Goal: Information Seeking & Learning: Learn about a topic

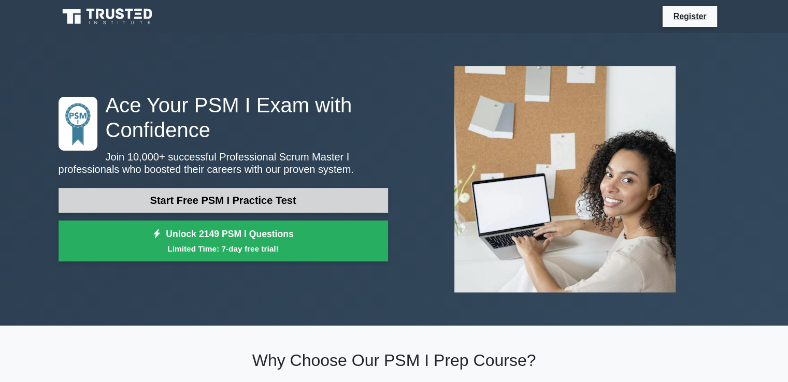
click at [287, 212] on link "Start Free PSM I Practice Test" at bounding box center [224, 200] width 330 height 25
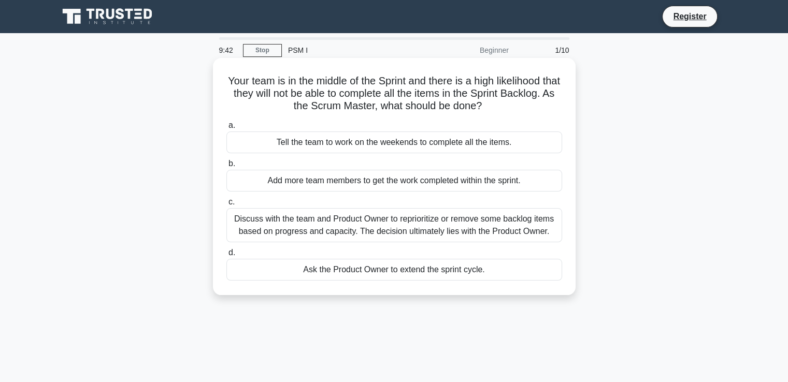
click at [290, 224] on div "Discuss with the team and Product Owner to reprioritize or remove some backlog …" at bounding box center [394, 225] width 336 height 34
click at [226, 206] on input "c. Discuss with the team and Product Owner to reprioritize or remove some backl…" at bounding box center [226, 202] width 0 height 7
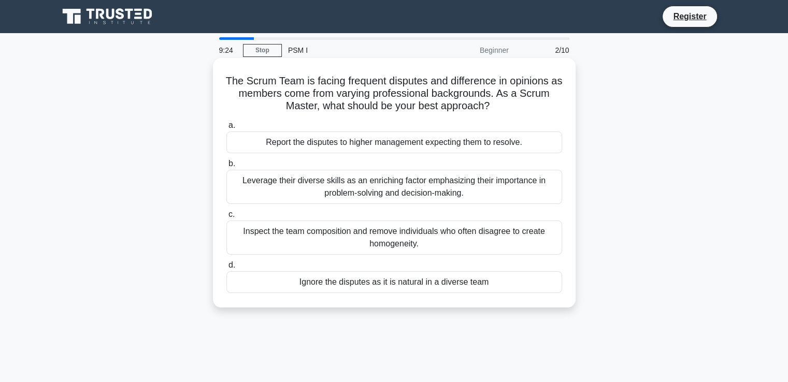
click at [325, 191] on div "Leverage their diverse skills as an enriching factor emphasizing their importan…" at bounding box center [394, 187] width 336 height 34
click at [226, 167] on input "b. Leverage their diverse skills as an enriching factor emphasizing their impor…" at bounding box center [226, 164] width 0 height 7
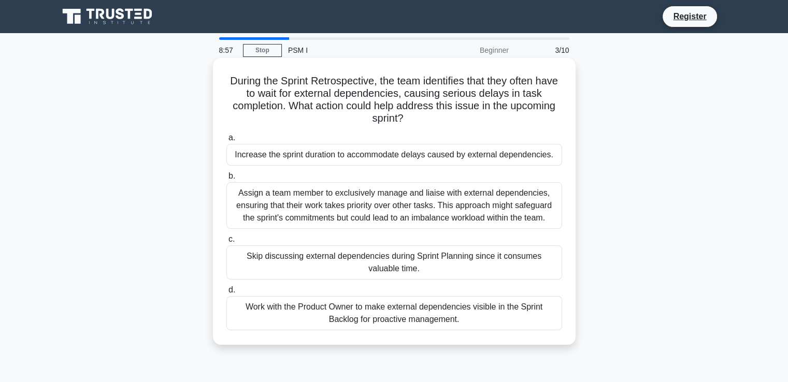
click at [303, 311] on div "Work with the Product Owner to make external dependencies visible in the Sprint…" at bounding box center [394, 313] width 336 height 34
click at [226, 294] on input "d. Work with the Product Owner to make external dependencies visible in the Spr…" at bounding box center [226, 290] width 0 height 7
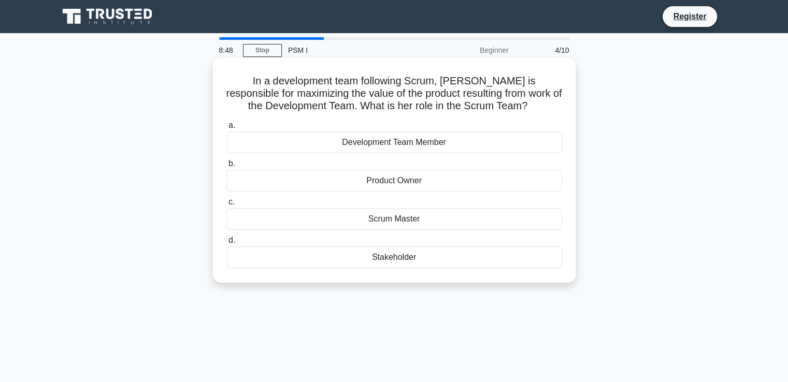
click at [404, 182] on div "Product Owner" at bounding box center [394, 181] width 336 height 22
click at [226, 167] on input "b. Product Owner" at bounding box center [226, 164] width 0 height 7
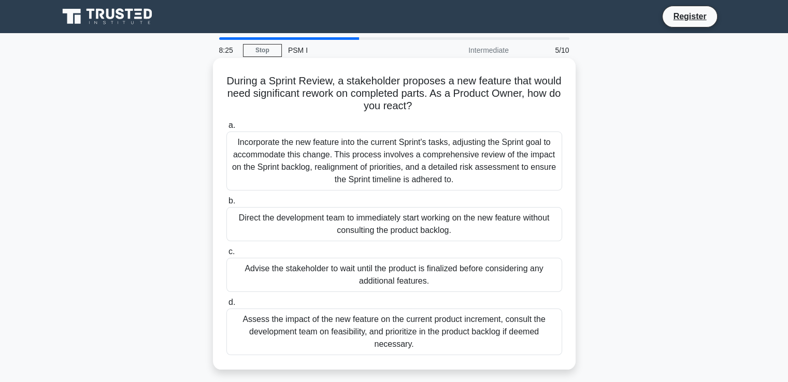
click at [389, 331] on div "Assess the impact of the new feature on the current product increment, consult …" at bounding box center [394, 332] width 336 height 47
click at [226, 306] on input "d. Assess the impact of the new feature on the current product increment, consu…" at bounding box center [226, 303] width 0 height 7
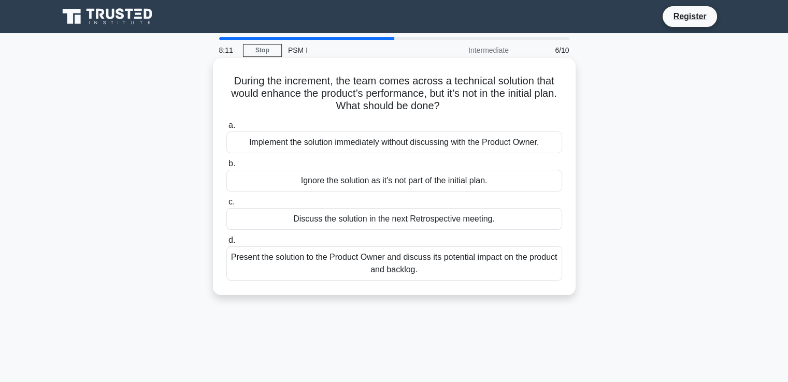
click at [343, 268] on div "Present the solution to the Product Owner and discuss its potential impact on t…" at bounding box center [394, 264] width 336 height 34
click at [226, 244] on input "d. Present the solution to the Product Owner and discuss its potential impact o…" at bounding box center [226, 240] width 0 height 7
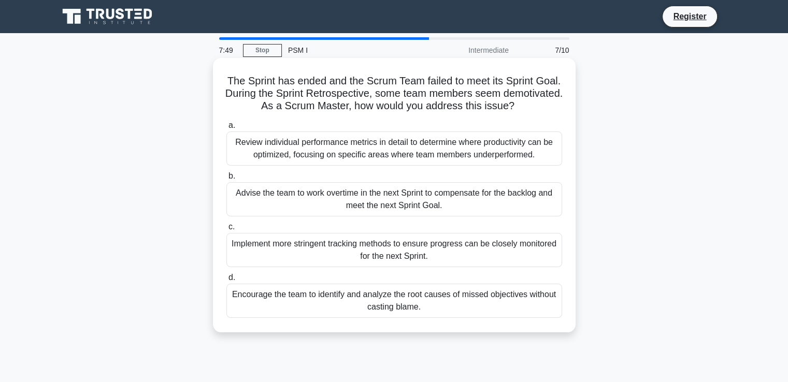
click at [332, 302] on div "Encourage the team to identify and analyze the root causes of missed objectives…" at bounding box center [394, 301] width 336 height 34
click at [226, 281] on input "d. Encourage the team to identify and analyze the root causes of missed objecti…" at bounding box center [226, 278] width 0 height 7
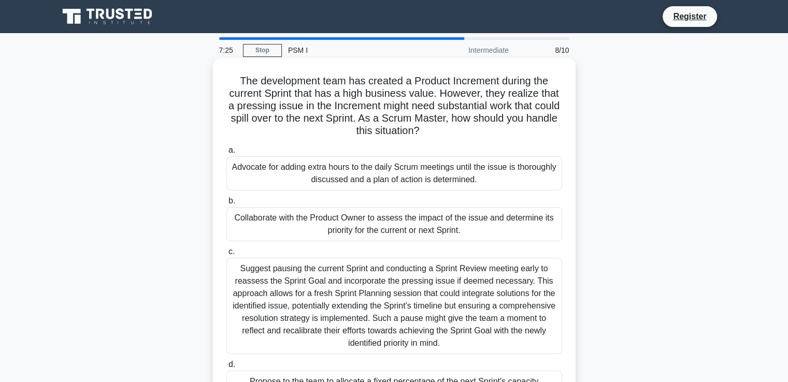
scroll to position [52, 0]
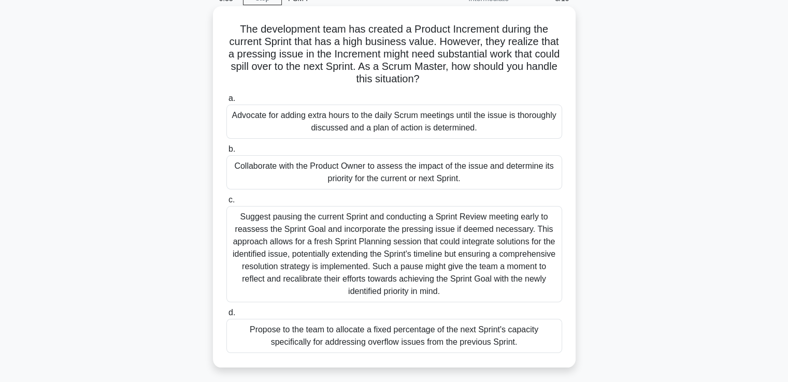
click at [360, 167] on div "Collaborate with the Product Owner to assess the impact of the issue and determ…" at bounding box center [394, 172] width 336 height 34
click at [226, 153] on input "b. Collaborate with the Product Owner to assess the impact of the issue and det…" at bounding box center [226, 149] width 0 height 7
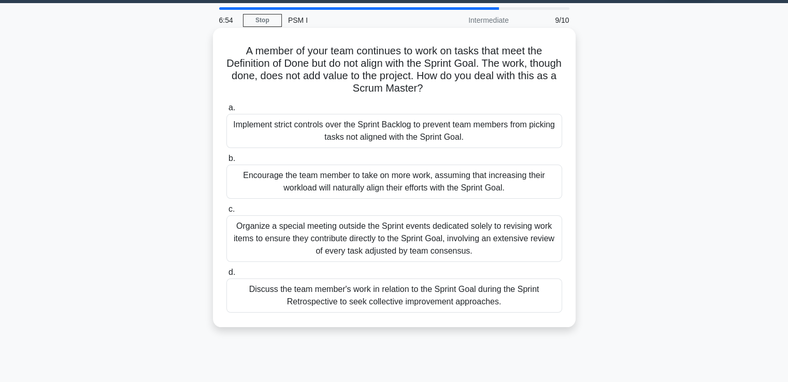
scroll to position [0, 0]
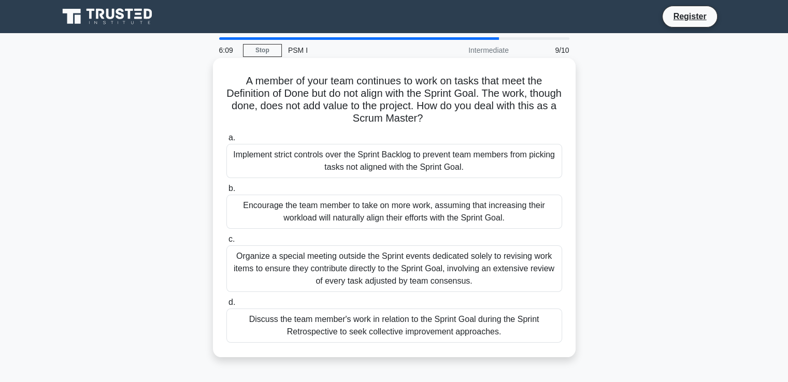
click at [332, 326] on div "Discuss the team member's work in relation to the Sprint Goal during the Sprint…" at bounding box center [394, 326] width 336 height 34
click at [226, 306] on input "d. Discuss the team member's work in relation to the Sprint Goal during the Spr…" at bounding box center [226, 303] width 0 height 7
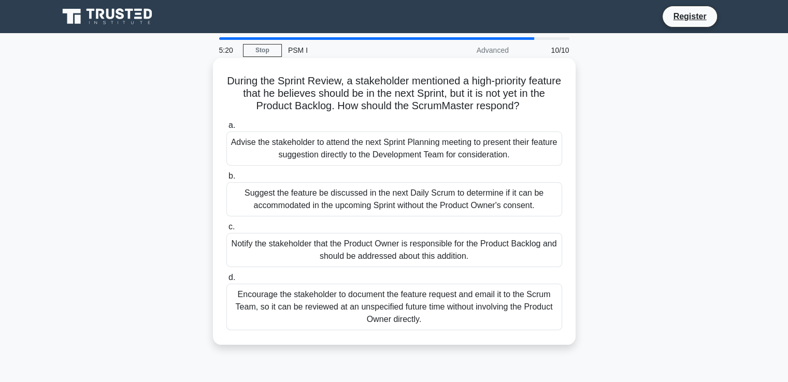
click at [419, 154] on div "Advise the stakeholder to attend the next Sprint Planning meeting to present th…" at bounding box center [394, 149] width 336 height 34
click at [226, 129] on input "a. Advise the stakeholder to attend the next Sprint Planning meeting to present…" at bounding box center [226, 125] width 0 height 7
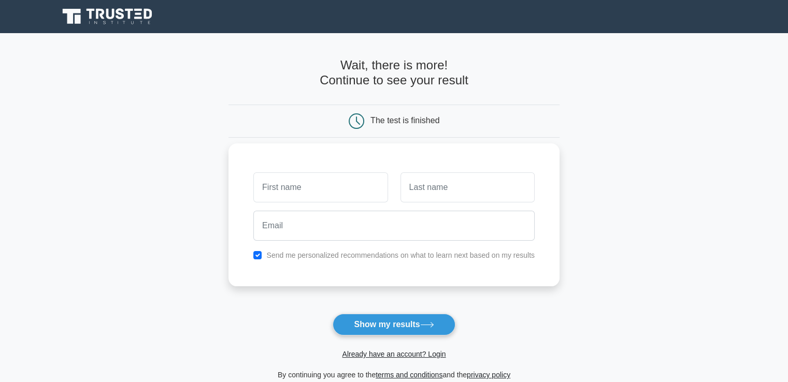
click at [297, 185] on input "text" at bounding box center [320, 188] width 134 height 30
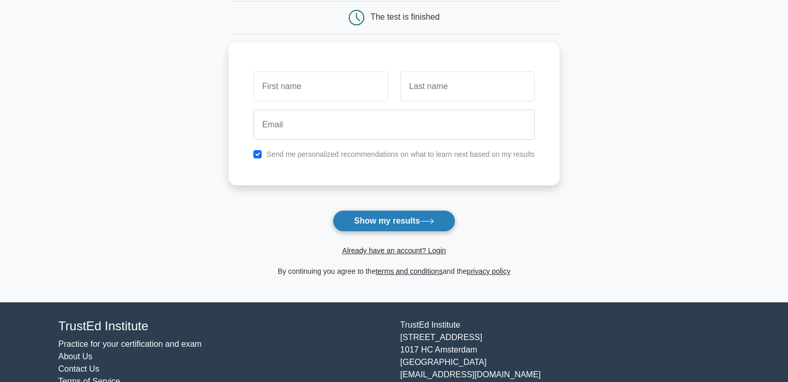
click at [393, 217] on button "Show my results" at bounding box center [394, 221] width 122 height 22
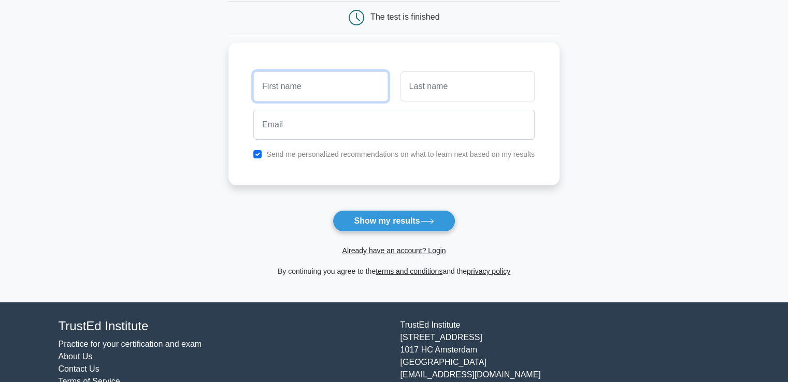
scroll to position [52, 0]
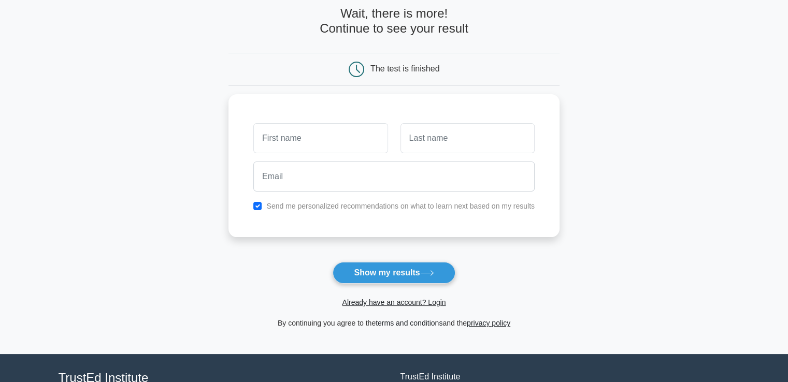
click at [409, 323] on link "terms and conditions" at bounding box center [409, 323] width 67 height 8
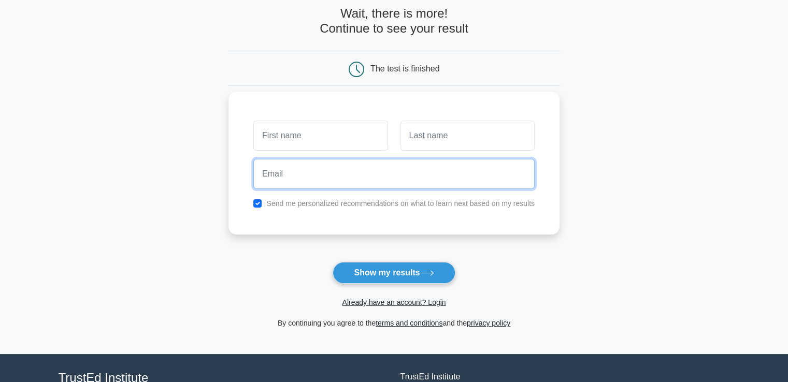
click at [301, 185] on input "email" at bounding box center [393, 174] width 281 height 30
paste input "uff90905@jioso.com"
type input "uff90905@jioso.com"
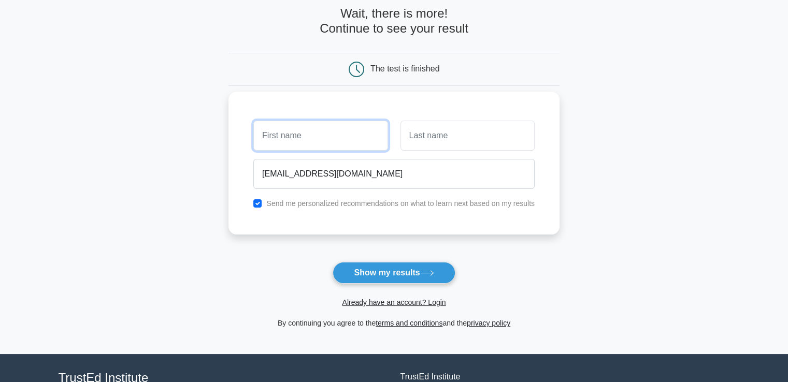
click at [279, 143] on input "text" at bounding box center [320, 136] width 134 height 30
type input "C"
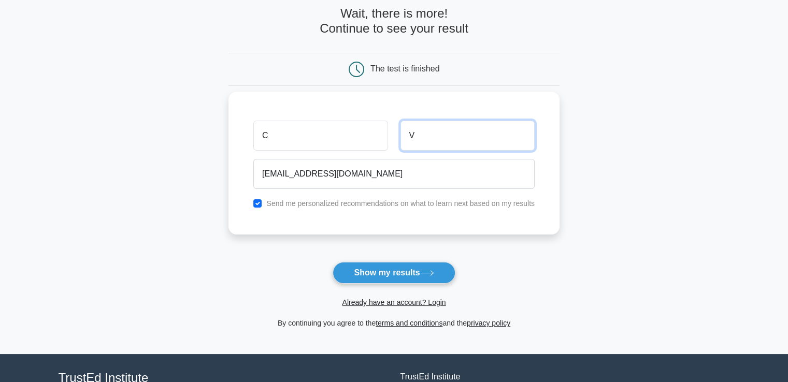
type input "V"
click at [451, 217] on div "C V uff90905@jioso.com Send me personalized recommendations on what to learn ne…" at bounding box center [394, 163] width 331 height 143
click at [255, 204] on input "checkbox" at bounding box center [257, 204] width 8 height 8
checkbox input "false"
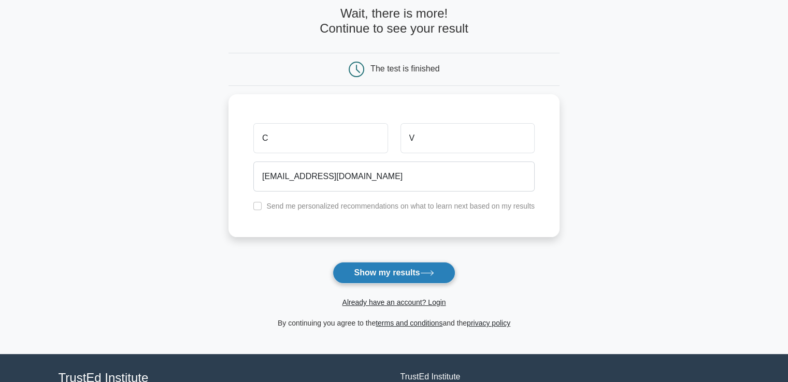
click at [389, 272] on button "Show my results" at bounding box center [394, 273] width 122 height 22
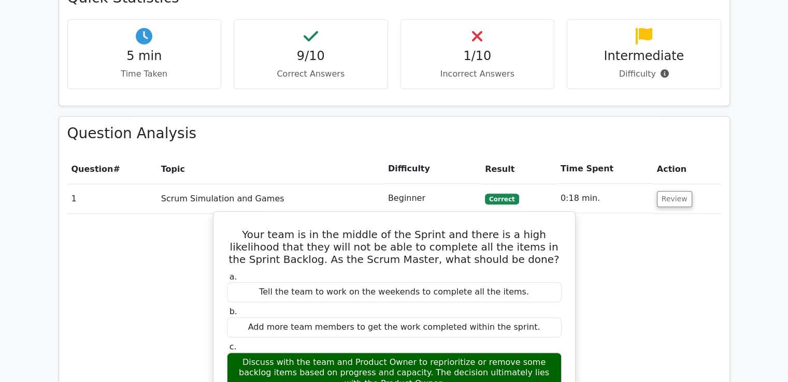
scroll to position [622, 0]
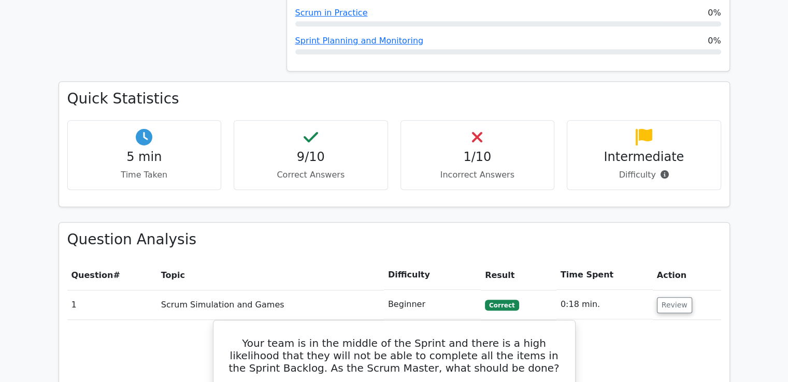
click at [491, 169] on p "Incorrect Answers" at bounding box center [477, 175] width 137 height 12
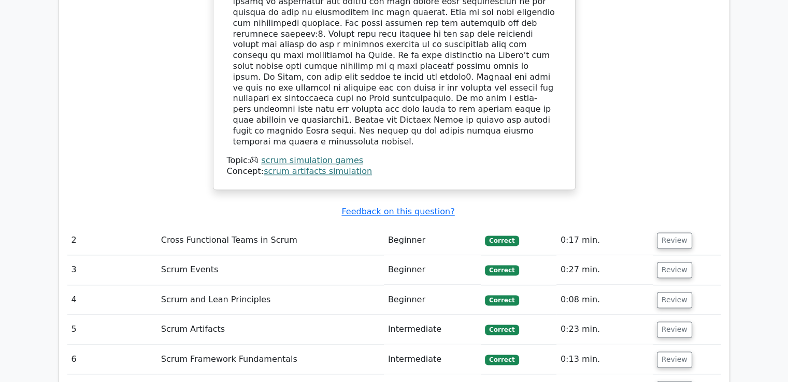
scroll to position [1347, 0]
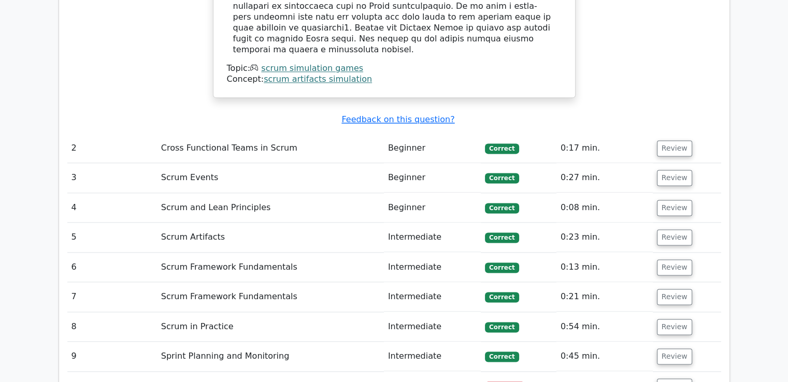
click at [196, 372] on td "Scrum in Practice" at bounding box center [270, 387] width 227 height 30
click at [670, 379] on button "Review" at bounding box center [674, 387] width 35 height 16
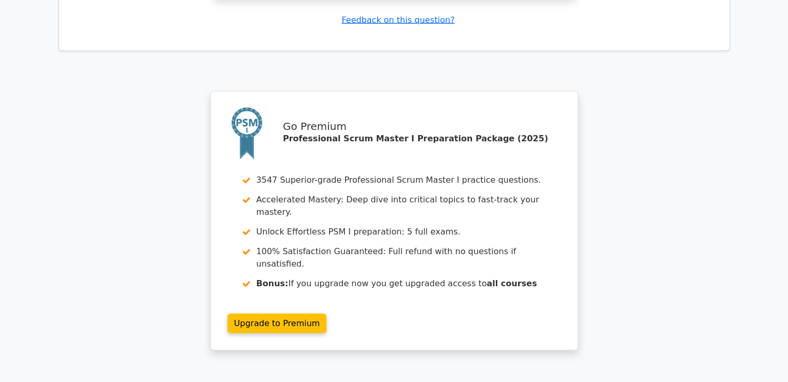
scroll to position [2228, 0]
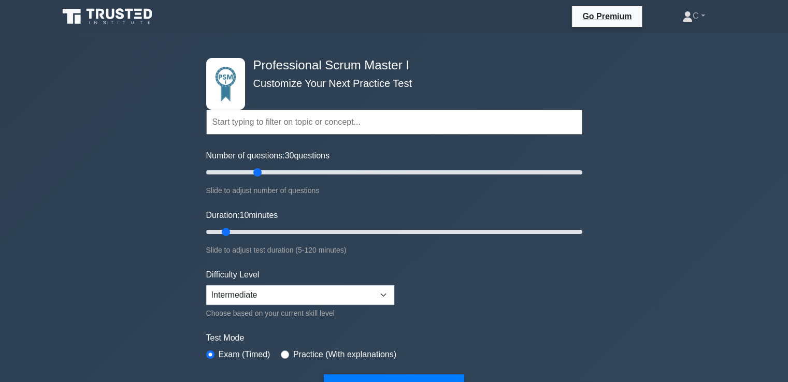
drag, startPoint x: 218, startPoint y: 173, endPoint x: 259, endPoint y: 175, distance: 41.0
type input "30"
click at [259, 176] on input "Number of questions: 30 questions" at bounding box center [394, 172] width 376 height 12
drag, startPoint x: 224, startPoint y: 231, endPoint x: 290, endPoint y: 236, distance: 66.0
type input "30"
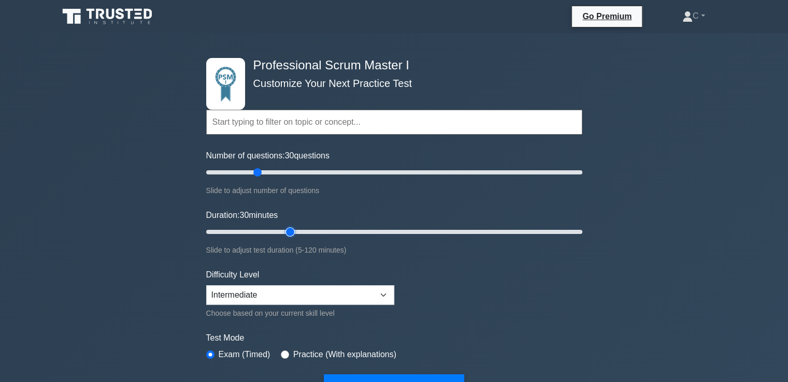
click at [290, 236] on input "Duration: 30 minutes" at bounding box center [394, 232] width 376 height 12
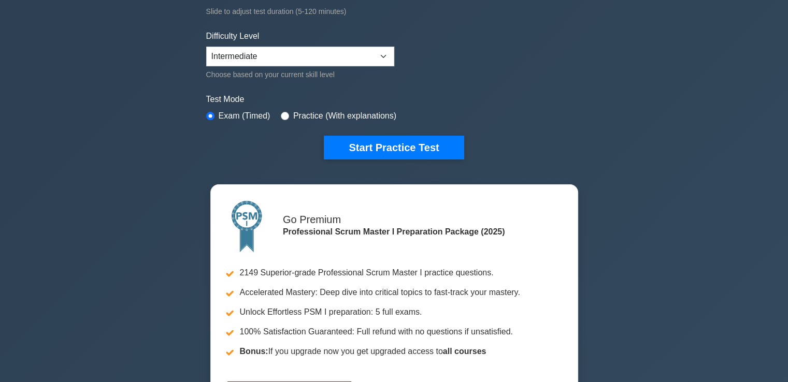
scroll to position [259, 0]
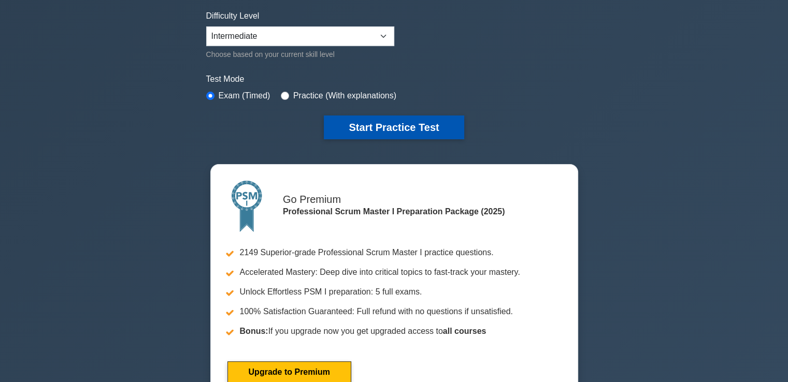
click at [394, 129] on button "Start Practice Test" at bounding box center [394, 128] width 140 height 24
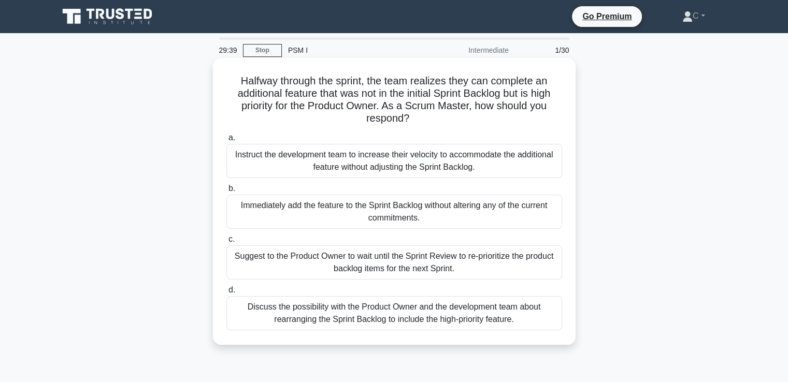
click at [320, 315] on div "Discuss the possibility with the Product Owner and the development team about r…" at bounding box center [394, 313] width 336 height 34
click at [226, 294] on input "d. Discuss the possibility with the Product Owner and the development team abou…" at bounding box center [226, 290] width 0 height 7
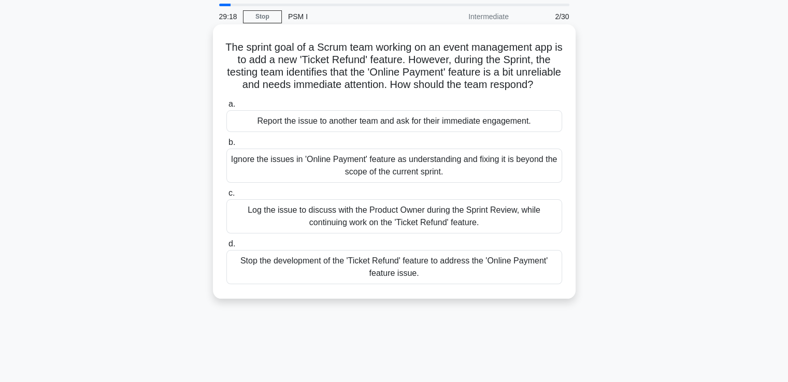
scroll to position [52, 0]
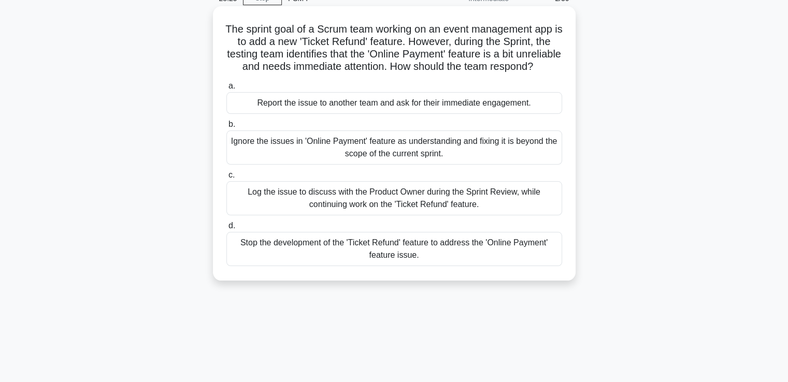
click at [372, 262] on div "Stop the development of the 'Ticket Refund' feature to address the 'Online Paym…" at bounding box center [394, 249] width 336 height 34
click at [226, 230] on input "d. Stop the development of the 'Ticket Refund' feature to address the 'Online P…" at bounding box center [226, 226] width 0 height 7
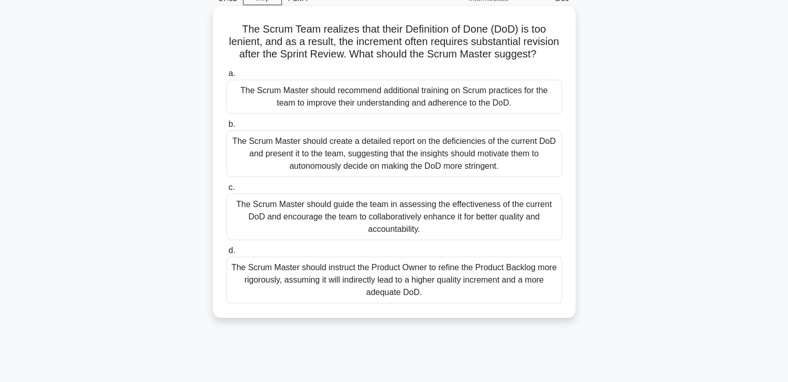
click at [320, 234] on div "The Scrum Master should guide the team in assessing the effectiveness of the cu…" at bounding box center [394, 217] width 336 height 47
click at [226, 191] on input "c. The Scrum Master should guide the team in assessing the effectiveness of the…" at bounding box center [226, 187] width 0 height 7
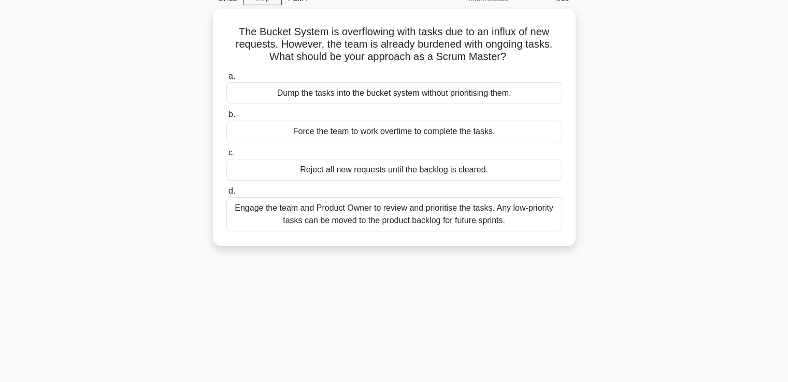
scroll to position [0, 0]
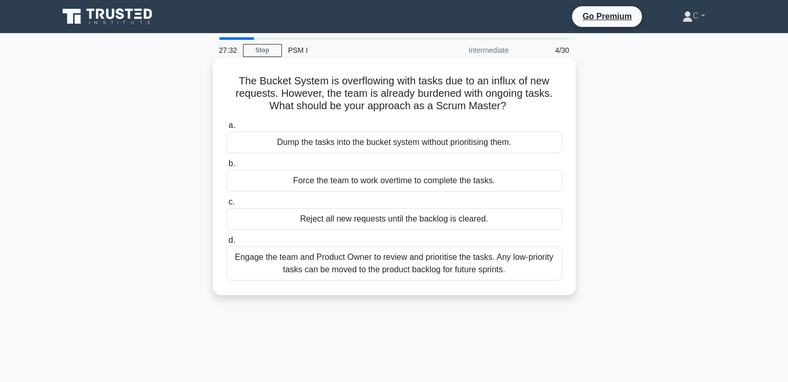
click at [322, 260] on div "Engage the team and Product Owner to review and prioritise the tasks. Any low-p…" at bounding box center [394, 264] width 336 height 34
click at [226, 244] on input "d. Engage the team and Product Owner to review and prioritise the tasks. Any lo…" at bounding box center [226, 240] width 0 height 7
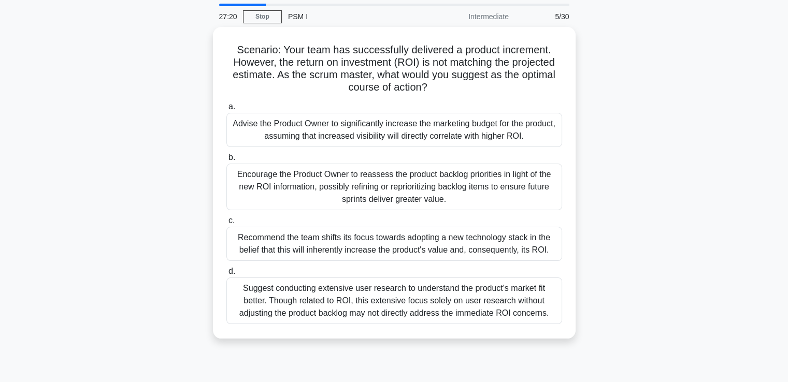
scroll to position [52, 0]
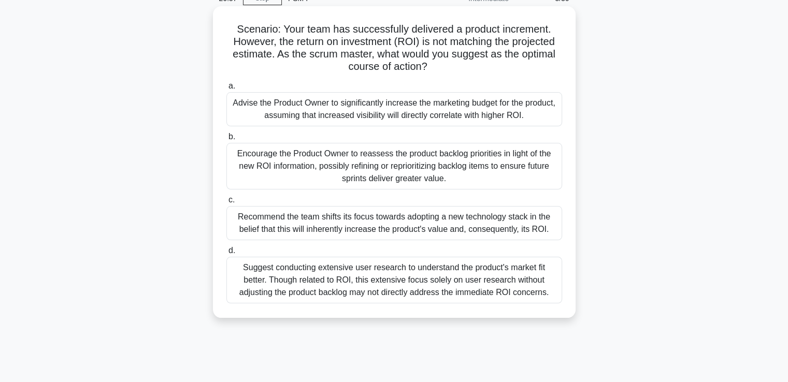
click at [290, 173] on div "Encourage the Product Owner to reassess the product backlog priorities in light…" at bounding box center [394, 166] width 336 height 47
click at [226, 140] on input "b. Encourage the Product Owner to reassess the product backlog priorities in li…" at bounding box center [226, 137] width 0 height 7
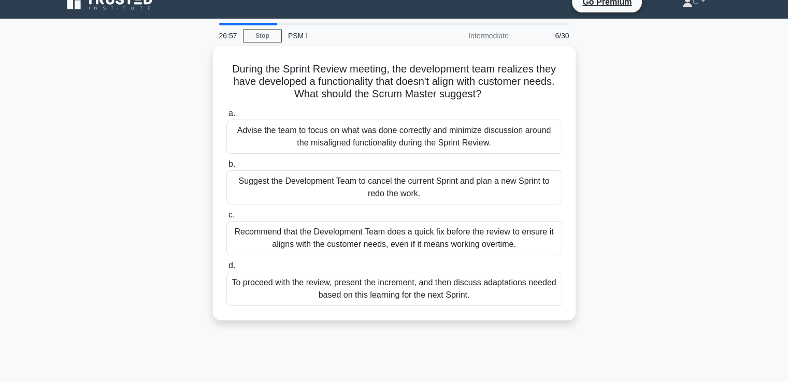
scroll to position [0, 0]
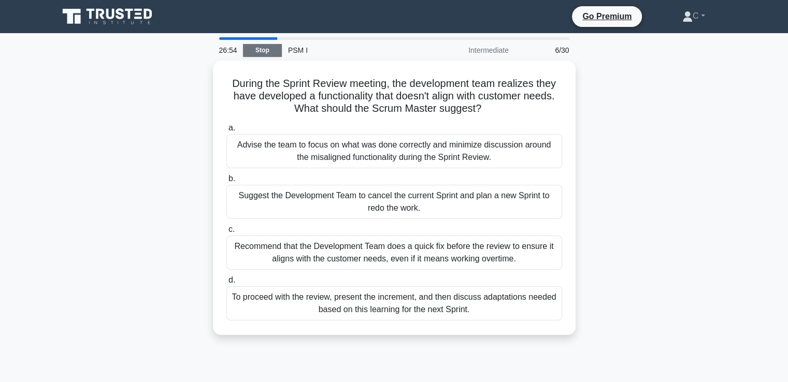
click at [269, 48] on link "Stop" at bounding box center [262, 50] width 39 height 13
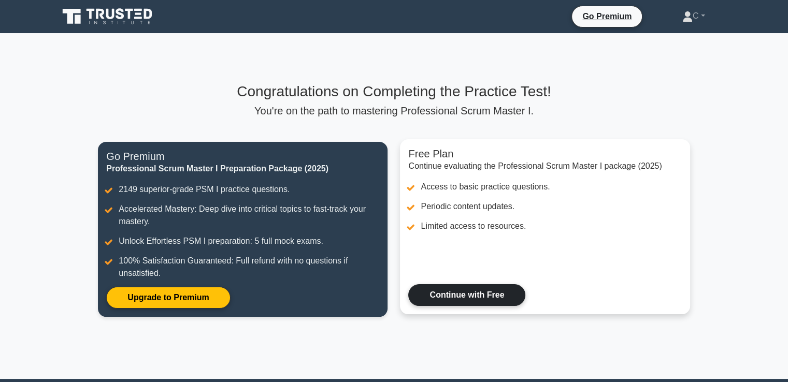
click at [474, 293] on link "Continue with Free" at bounding box center [466, 296] width 117 height 22
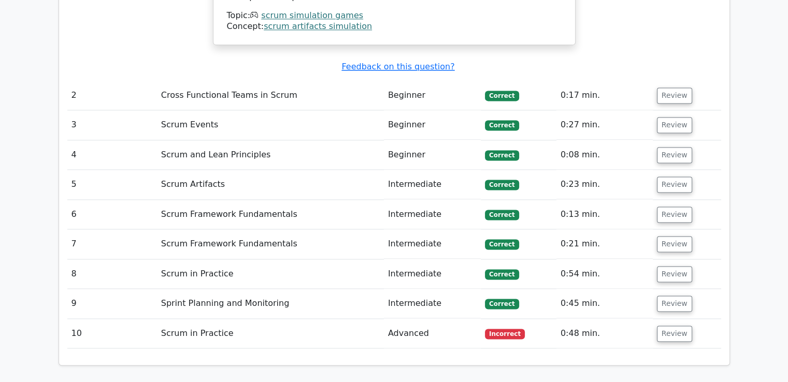
scroll to position [1503, 0]
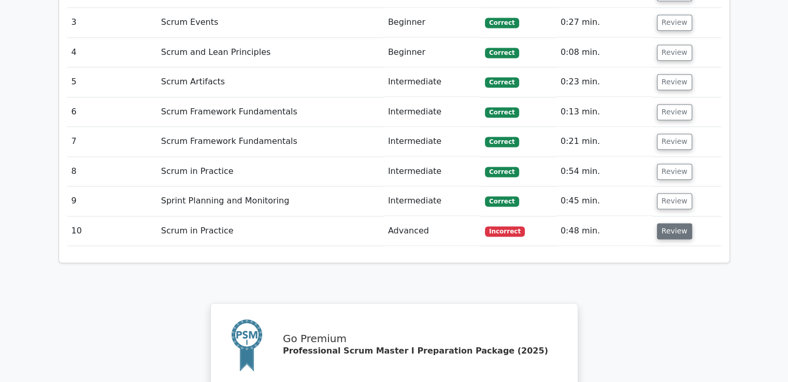
click at [670, 223] on button "Review" at bounding box center [674, 231] width 35 height 16
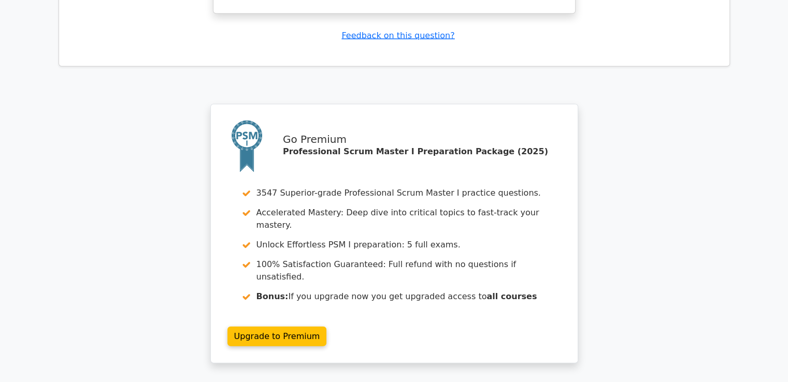
scroll to position [2228, 0]
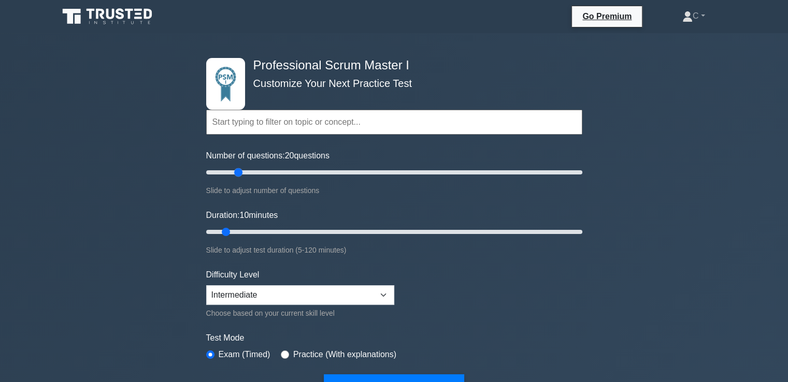
drag, startPoint x: 220, startPoint y: 169, endPoint x: 240, endPoint y: 170, distance: 20.2
type input "20"
click at [240, 170] on input "Number of questions: 20 questions" at bounding box center [394, 172] width 376 height 12
drag, startPoint x: 227, startPoint y: 232, endPoint x: 251, endPoint y: 231, distance: 23.4
type input "20"
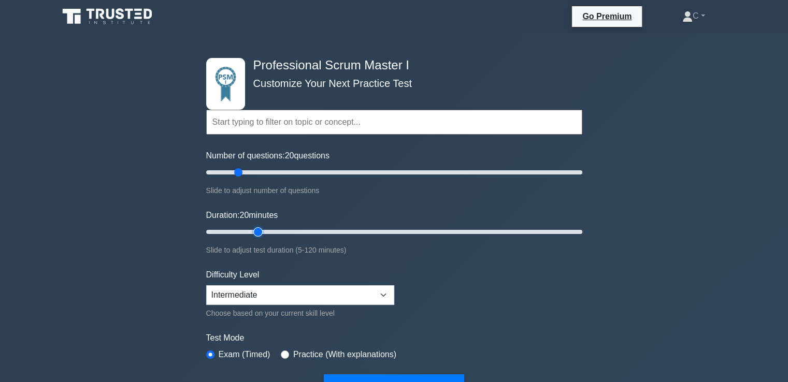
click at [251, 231] on input "Duration: 20 minutes" at bounding box center [394, 232] width 376 height 12
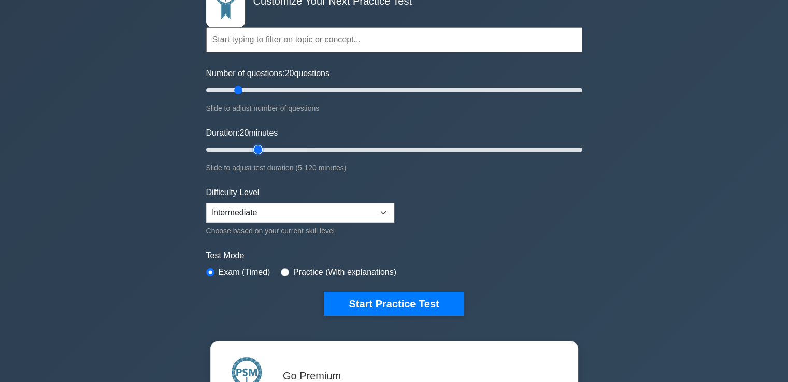
scroll to position [104, 0]
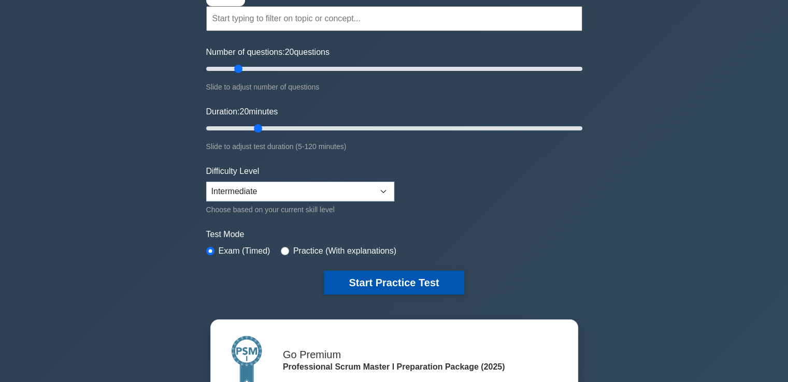
click at [354, 284] on button "Start Practice Test" at bounding box center [394, 283] width 140 height 24
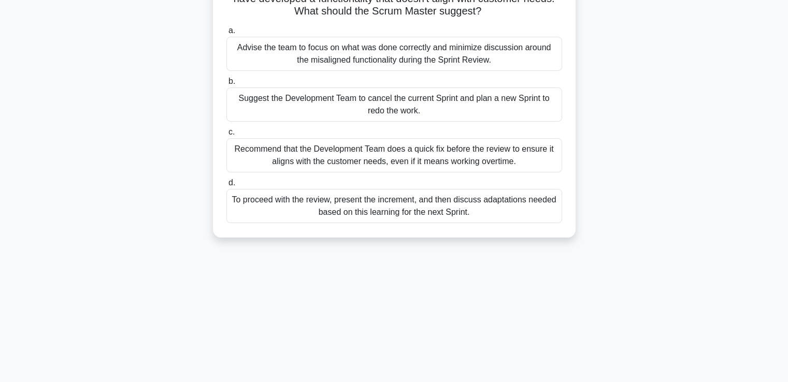
scroll to position [104, 0]
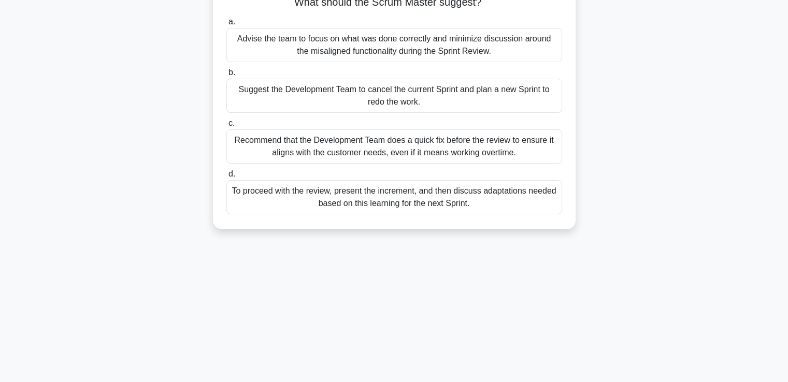
click at [309, 202] on div "To proceed with the review, present the increment, and then discuss adaptations…" at bounding box center [394, 197] width 336 height 34
click at [226, 178] on input "d. To proceed with the review, present the increment, and then discuss adaptati…" at bounding box center [226, 174] width 0 height 7
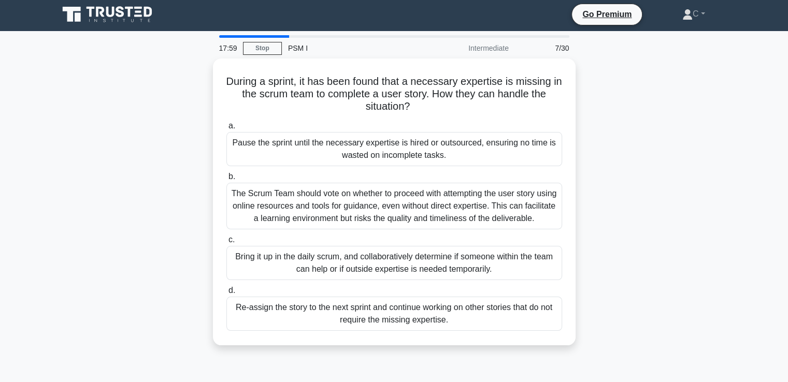
scroll to position [0, 0]
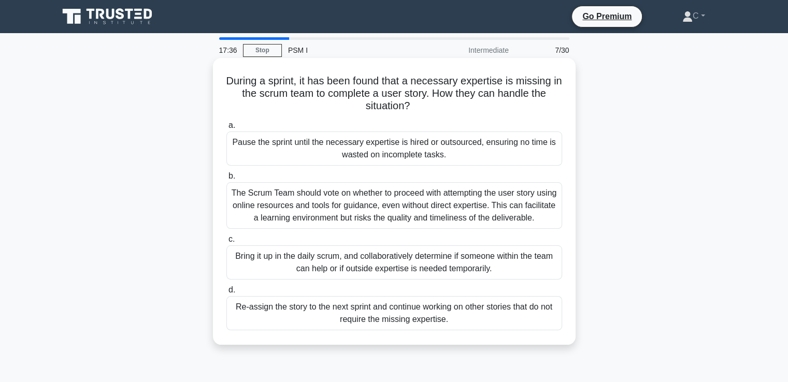
click at [311, 264] on div "Bring it up in the daily scrum, and collaboratively determine if someone within…" at bounding box center [394, 263] width 336 height 34
click at [226, 243] on input "c. Bring it up in the daily scrum, and collaboratively determine if someone wit…" at bounding box center [226, 239] width 0 height 7
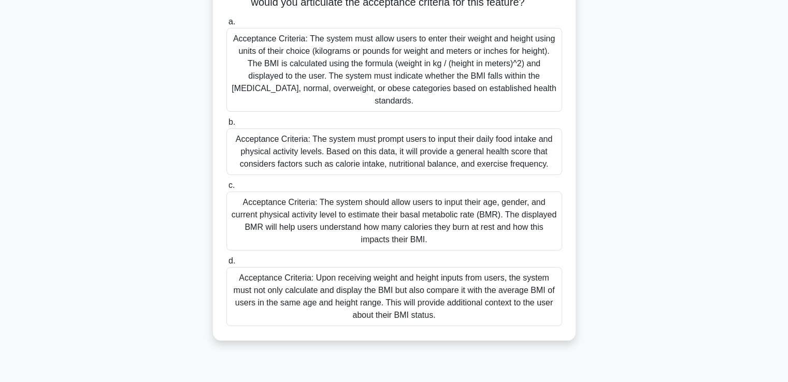
scroll to position [52, 0]
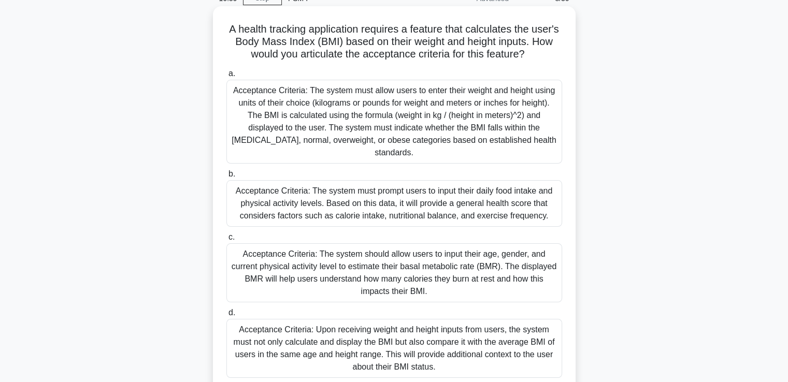
click at [291, 147] on div "Acceptance Criteria: The system must allow users to enter their weight and heig…" at bounding box center [394, 122] width 336 height 84
click at [226, 77] on input "a. Acceptance Criteria: The system must allow users to enter their weight and h…" at bounding box center [226, 73] width 0 height 7
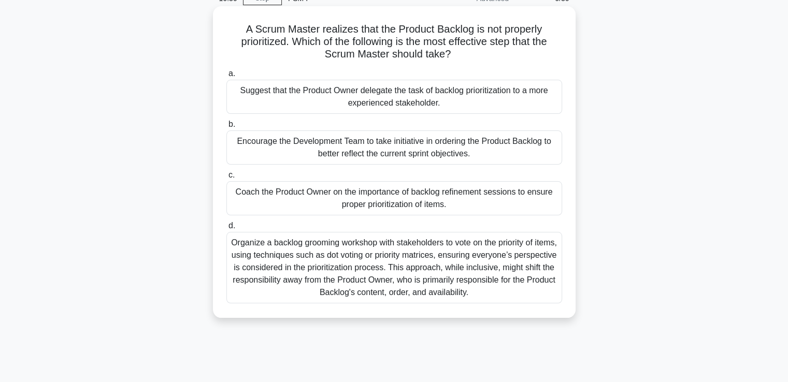
click at [319, 200] on div "Coach the Product Owner on the importance of backlog refinement sessions to ens…" at bounding box center [394, 198] width 336 height 34
click at [226, 179] on input "c. Coach the Product Owner on the importance of backlog refinement sessions to …" at bounding box center [226, 175] width 0 height 7
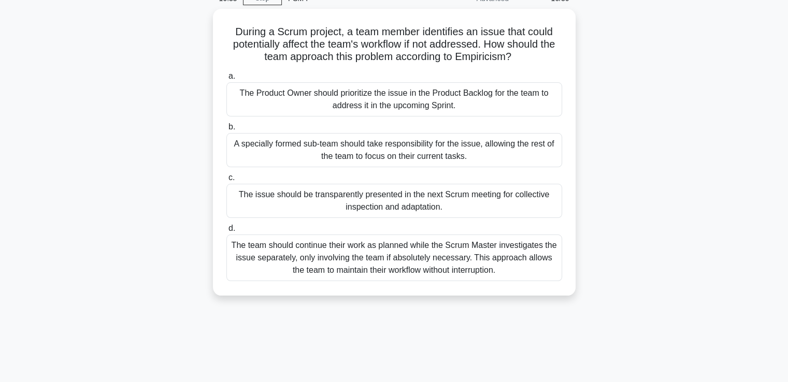
scroll to position [0, 0]
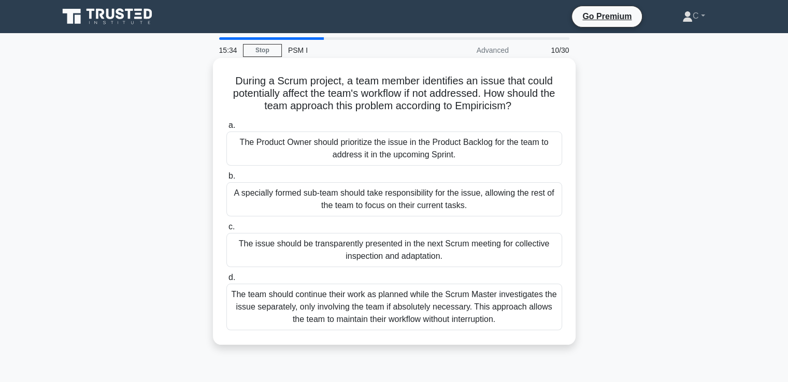
click at [292, 252] on div "The issue should be transparently presented in the next Scrum meeting for colle…" at bounding box center [394, 250] width 336 height 34
click at [226, 231] on input "c. The issue should be transparently presented in the next Scrum meeting for co…" at bounding box center [226, 227] width 0 height 7
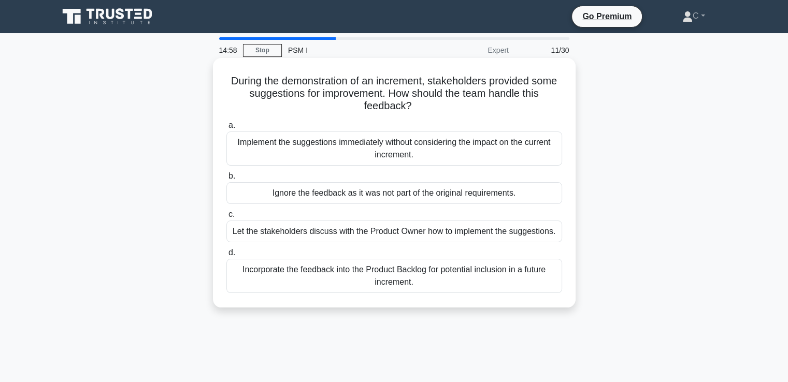
click at [335, 276] on div "Incorporate the feedback into the Product Backlog for potential inclusion in a …" at bounding box center [394, 276] width 336 height 34
click at [226, 257] on input "d. Incorporate the feedback into the Product Backlog for potential inclusion in…" at bounding box center [226, 253] width 0 height 7
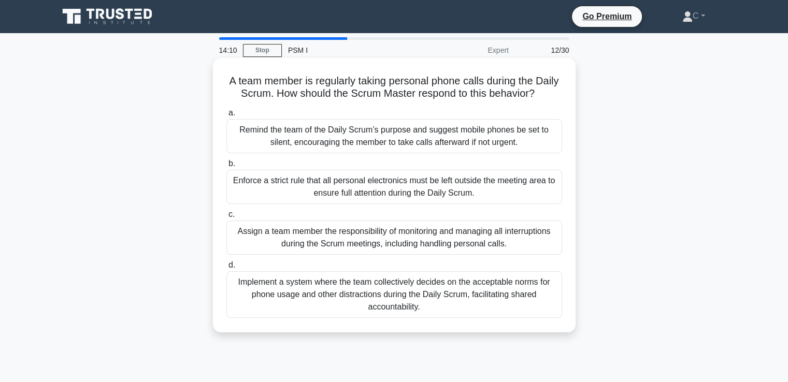
click at [273, 300] on div "Implement a system where the team collectively decides on the acceptable norms …" at bounding box center [394, 295] width 336 height 47
click at [226, 269] on input "d. Implement a system where the team collectively decides on the acceptable nor…" at bounding box center [226, 265] width 0 height 7
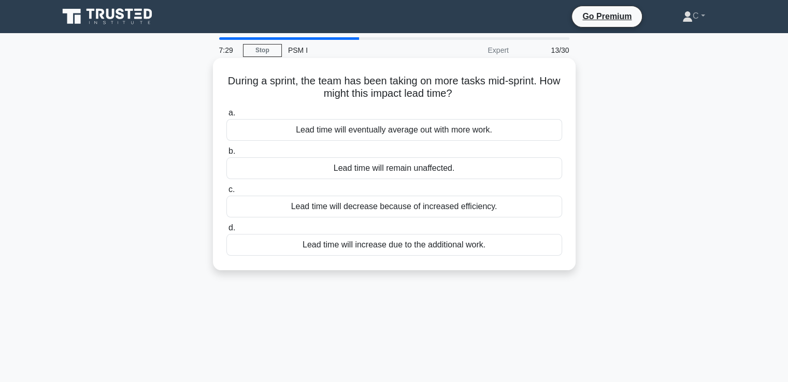
click at [381, 241] on div "Lead time will increase due to the additional work." at bounding box center [394, 245] width 336 height 22
click at [226, 232] on input "d. Lead time will increase due to the additional work." at bounding box center [226, 228] width 0 height 7
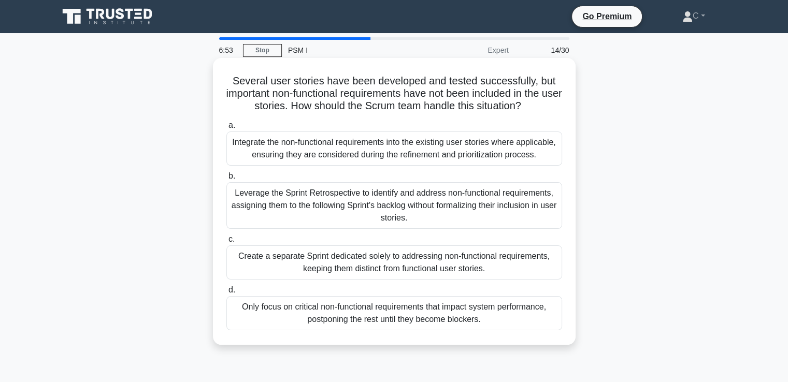
click at [423, 151] on div "Integrate the non-functional requirements into the existing user stories where …" at bounding box center [394, 149] width 336 height 34
click at [226, 129] on input "a. Integrate the non-functional requirements into the existing user stories whe…" at bounding box center [226, 125] width 0 height 7
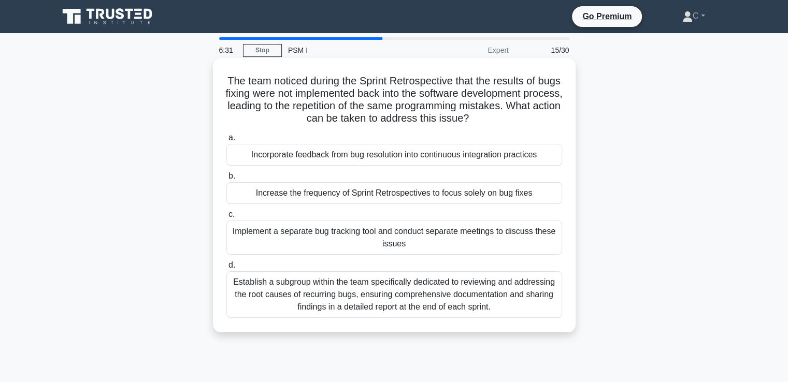
click at [322, 158] on div "Incorporate feedback from bug resolution into continuous integration practices" at bounding box center [394, 155] width 336 height 22
click at [226, 141] on input "a. Incorporate feedback from bug resolution into continuous integration practic…" at bounding box center [226, 138] width 0 height 7
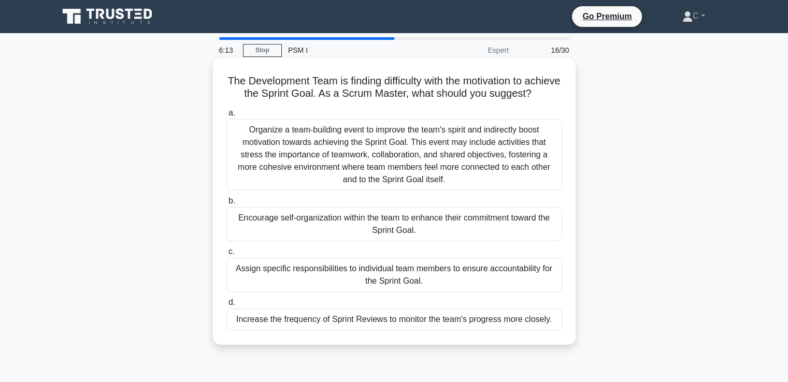
click at [345, 240] on div "Encourage self-organization within the team to enhance their commitment toward …" at bounding box center [394, 224] width 336 height 34
click at [226, 205] on input "b. Encourage self-organization within the team to enhance their commitment towa…" at bounding box center [226, 201] width 0 height 7
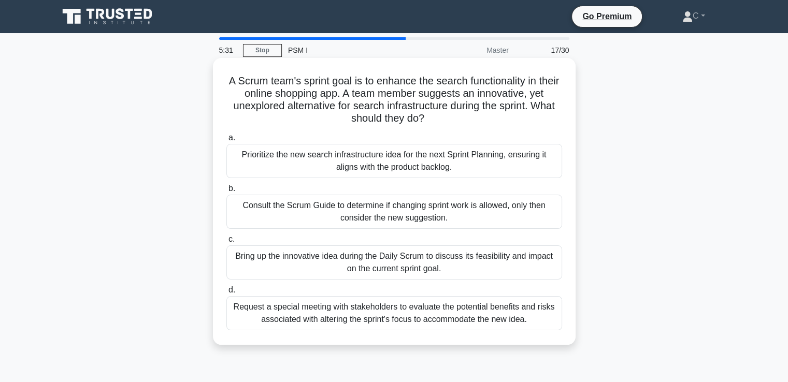
click at [326, 262] on div "Bring up the innovative idea during the Daily Scrum to discuss its feasibility …" at bounding box center [394, 263] width 336 height 34
click at [226, 243] on input "c. Bring up the innovative idea during the Daily Scrum to discuss its feasibili…" at bounding box center [226, 239] width 0 height 7
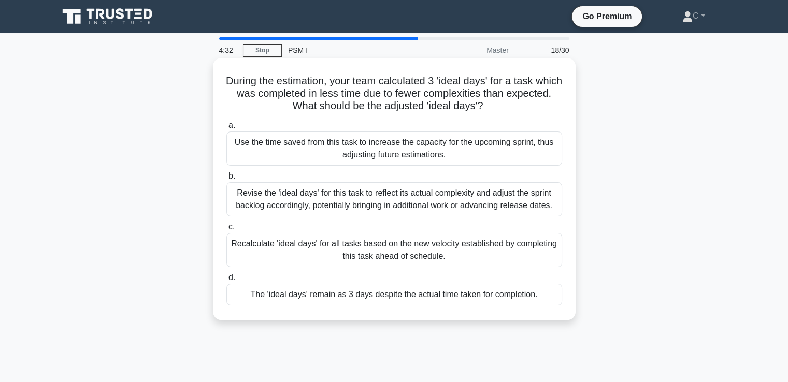
click at [394, 205] on div "Revise the 'ideal days' for this task to reflect its actual complexity and adju…" at bounding box center [394, 199] width 336 height 34
click at [226, 180] on input "b. Revise the 'ideal days' for this task to reflect its actual complexity and a…" at bounding box center [226, 176] width 0 height 7
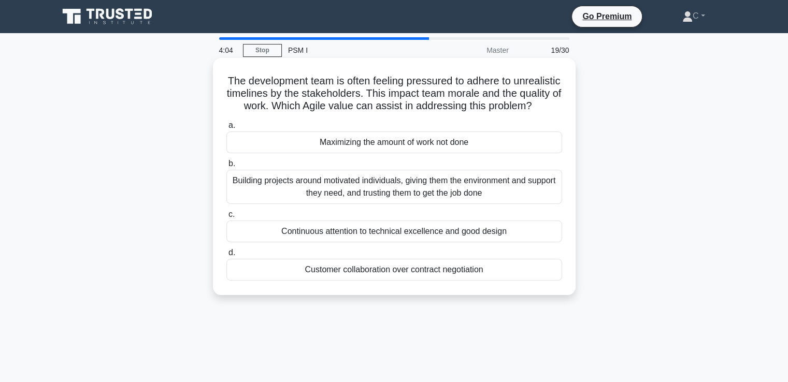
click at [352, 281] on div "Customer collaboration over contract negotiation" at bounding box center [394, 270] width 336 height 22
click at [226, 257] on input "d. Customer collaboration over contract negotiation" at bounding box center [226, 253] width 0 height 7
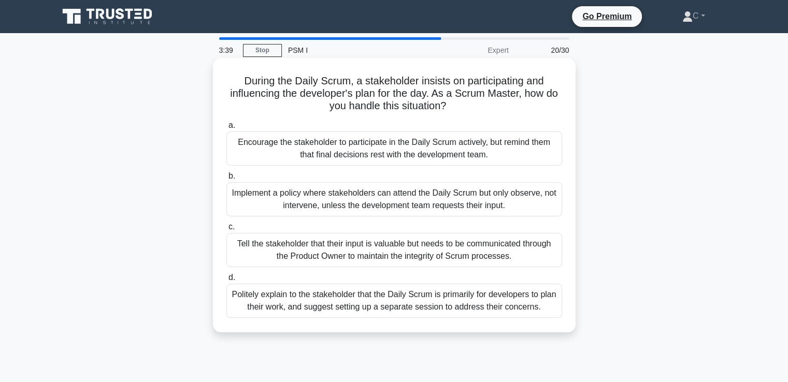
click at [306, 303] on div "Politely explain to the stakeholder that the Daily Scrum is primarily for devel…" at bounding box center [394, 301] width 336 height 34
click at [226, 281] on input "d. Politely explain to the stakeholder that the Daily Scrum is primarily for de…" at bounding box center [226, 278] width 0 height 7
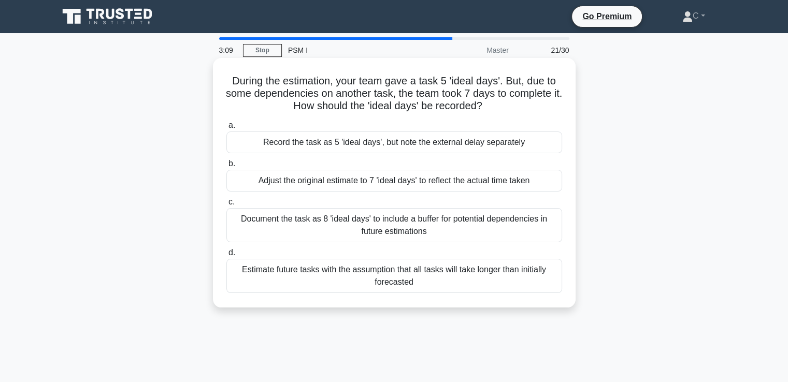
click at [398, 146] on div "Record the task as 5 'ideal days', but note the external delay separately" at bounding box center [394, 143] width 336 height 22
click at [226, 129] on input "a. Record the task as 5 'ideal days', but note the external delay separately" at bounding box center [226, 125] width 0 height 7
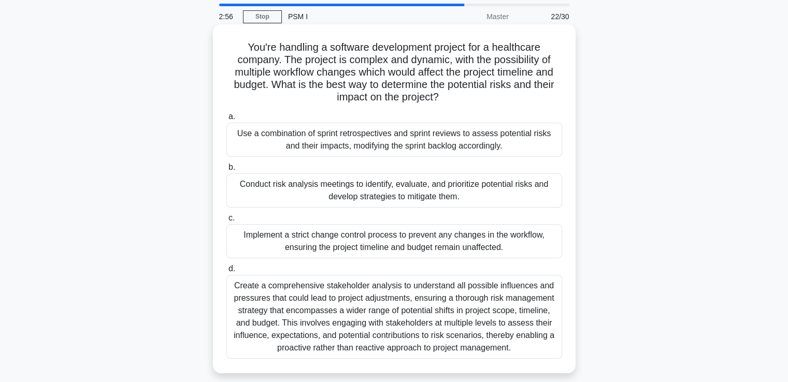
scroll to position [52, 0]
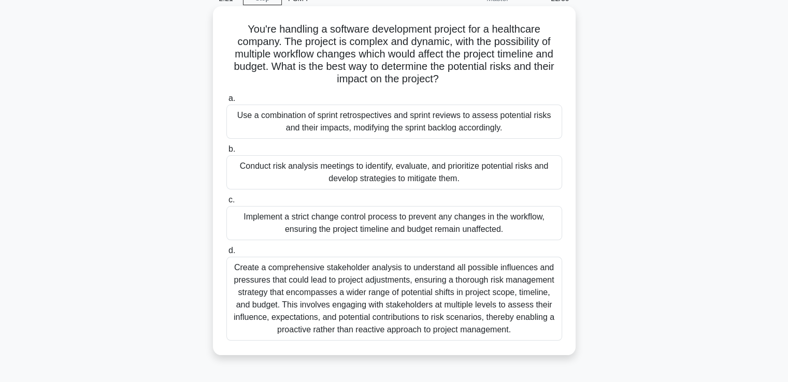
click at [344, 126] on div "Use a combination of sprint retrospectives and sprint reviews to assess potenti…" at bounding box center [394, 122] width 336 height 34
click at [226, 102] on input "a. Use a combination of sprint retrospectives and sprint reviews to assess pote…" at bounding box center [226, 98] width 0 height 7
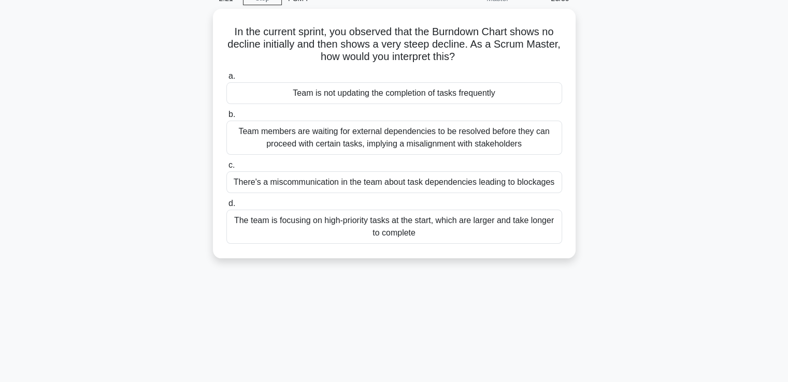
scroll to position [0, 0]
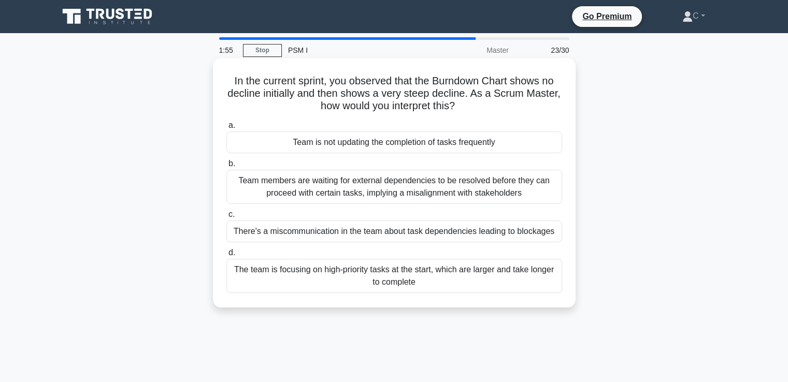
click at [310, 281] on div "The team is focusing on high-priority tasks at the start, which are larger and …" at bounding box center [394, 276] width 336 height 34
click at [226, 257] on input "d. The team is focusing on high-priority tasks at the start, which are larger a…" at bounding box center [226, 253] width 0 height 7
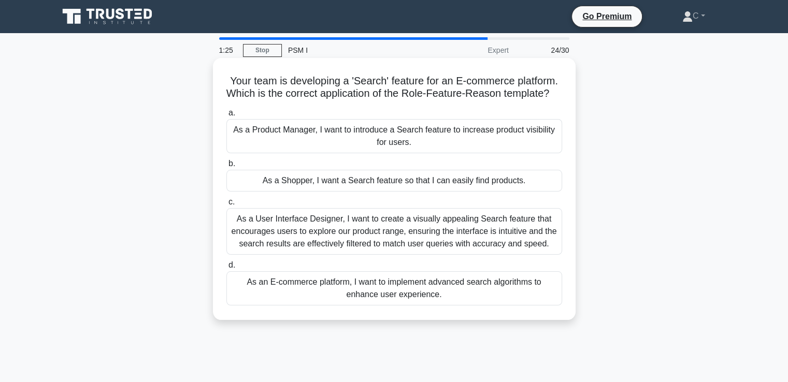
click at [317, 192] on div "As a Shopper, I want a Search feature so that I can easily find products." at bounding box center [394, 181] width 336 height 22
click at [226, 167] on input "b. As a Shopper, I want a Search feature so that I can easily find products." at bounding box center [226, 164] width 0 height 7
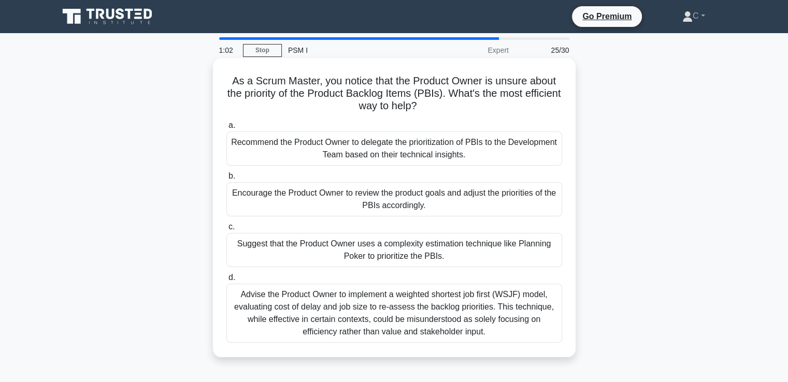
click at [336, 201] on div "Encourage the Product Owner to review the product goals and adjust the prioriti…" at bounding box center [394, 199] width 336 height 34
click at [226, 180] on input "b. Encourage the Product Owner to review the product goals and adjust the prior…" at bounding box center [226, 176] width 0 height 7
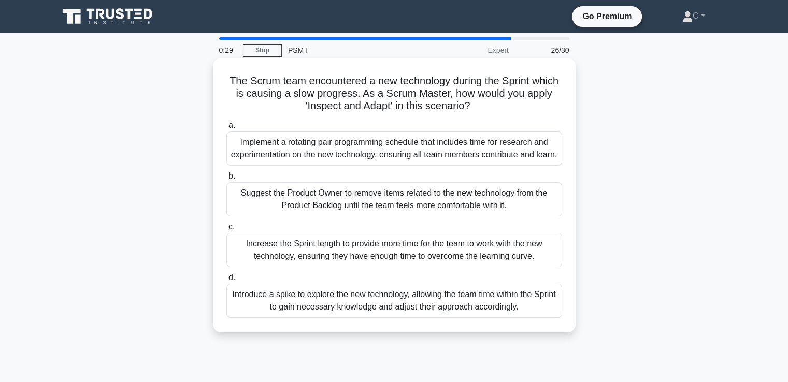
click at [315, 318] on div "Introduce a spike to explore the new technology, allowing the team time within …" at bounding box center [394, 301] width 336 height 34
click at [226, 281] on input "d. Introduce a spike to explore the new technology, allowing the team time with…" at bounding box center [226, 278] width 0 height 7
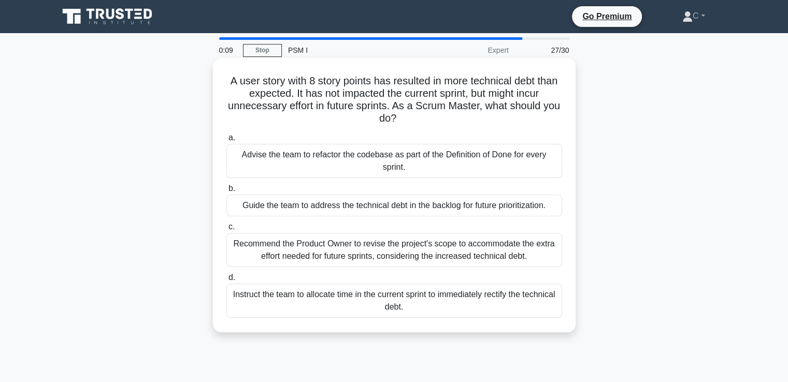
click at [304, 210] on div "Guide the team to address the technical debt in the backlog for future prioriti…" at bounding box center [394, 206] width 336 height 22
click at [226, 192] on input "b. Guide the team to address the technical debt in the backlog for future prior…" at bounding box center [226, 189] width 0 height 7
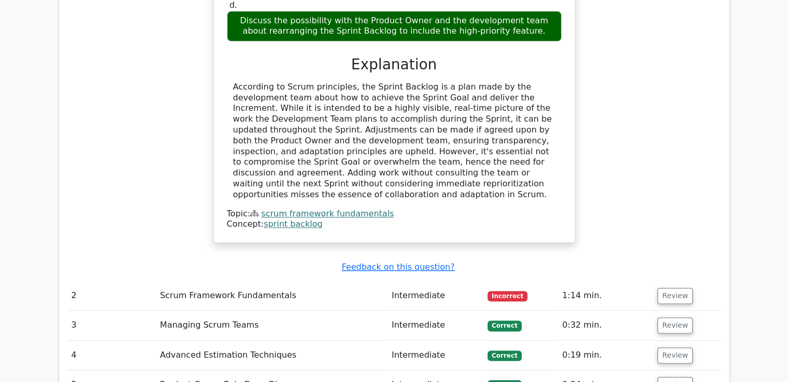
scroll to position [1347, 0]
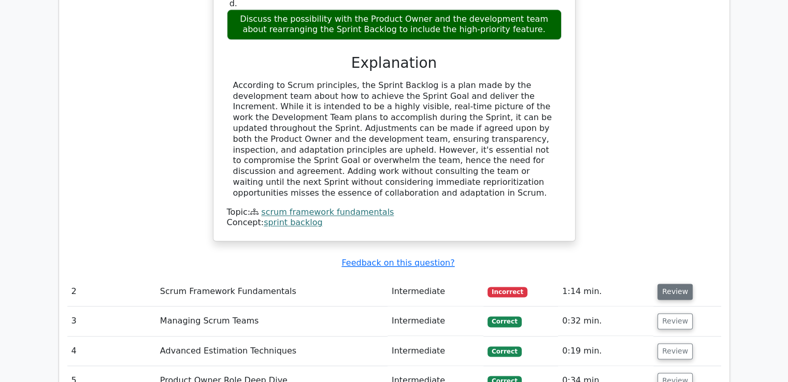
click at [665, 284] on button "Review" at bounding box center [675, 292] width 35 height 16
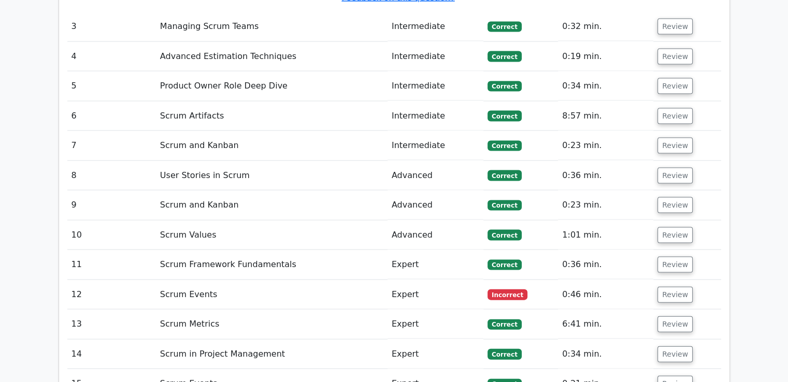
scroll to position [2228, 0]
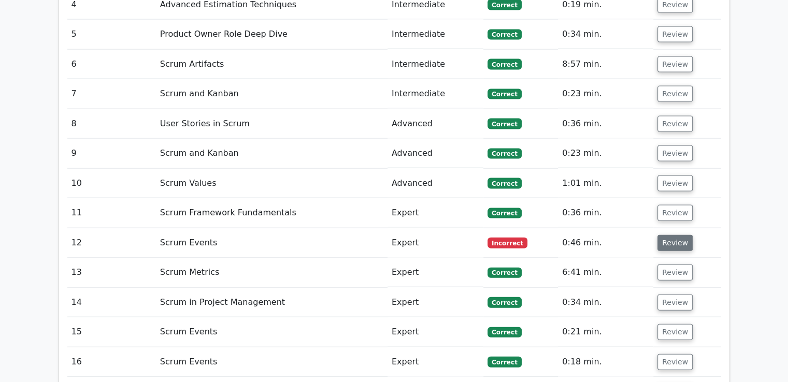
click at [669, 235] on button "Review" at bounding box center [675, 243] width 35 height 16
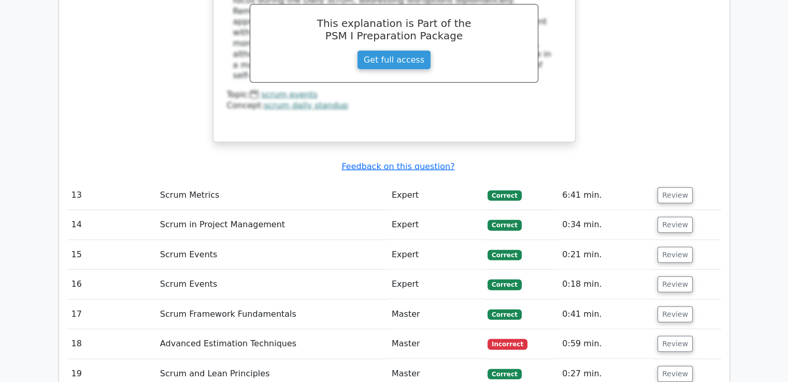
scroll to position [2798, 0]
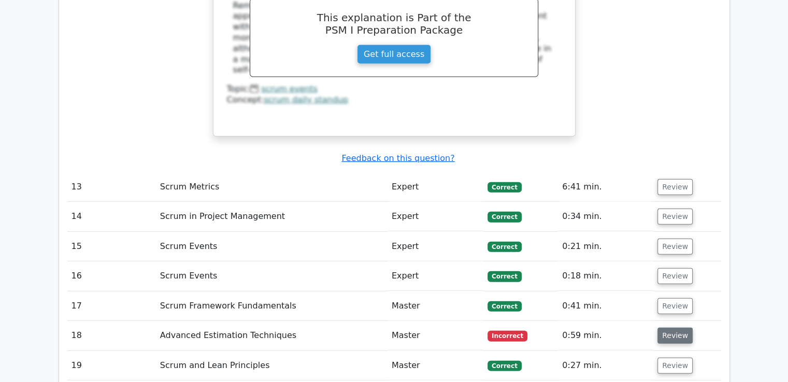
click at [672, 328] on button "Review" at bounding box center [675, 336] width 35 height 16
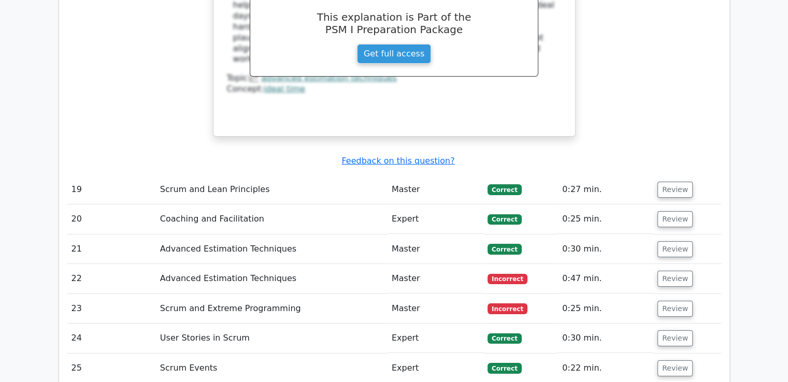
scroll to position [3472, 0]
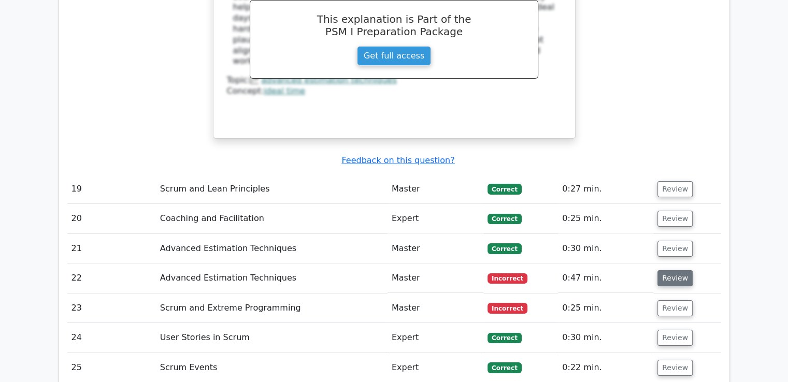
click at [679, 271] on button "Review" at bounding box center [675, 279] width 35 height 16
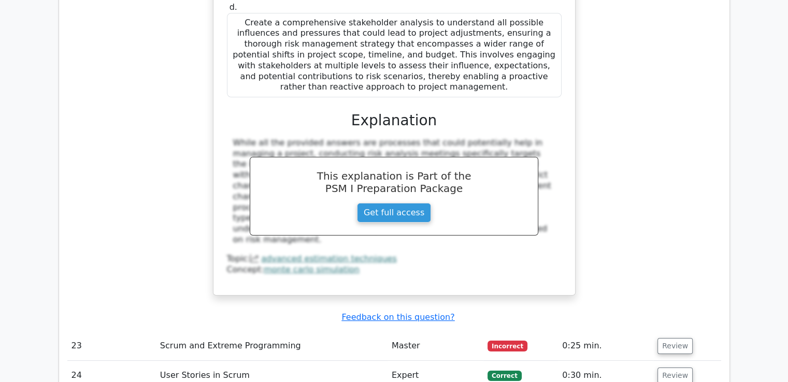
scroll to position [3990, 0]
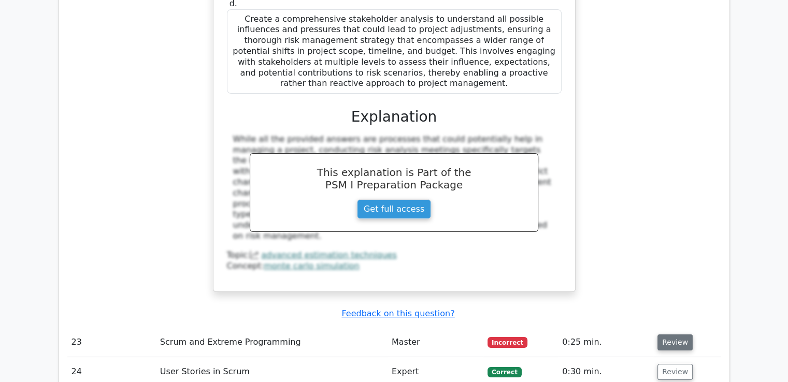
click at [663, 335] on button "Review" at bounding box center [675, 343] width 35 height 16
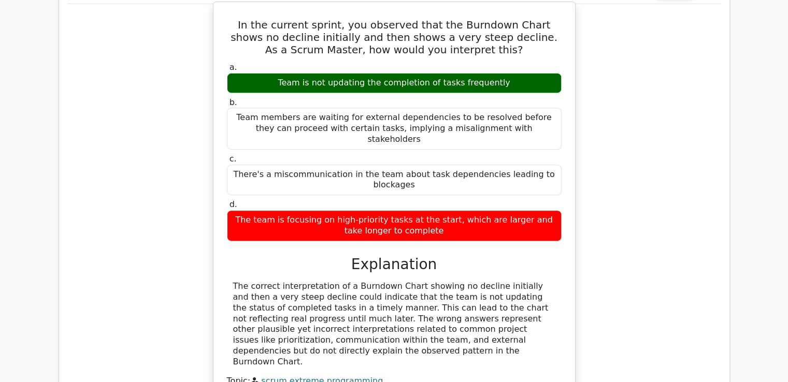
scroll to position [4094, 0]
